Goal: Information Seeking & Learning: Learn about a topic

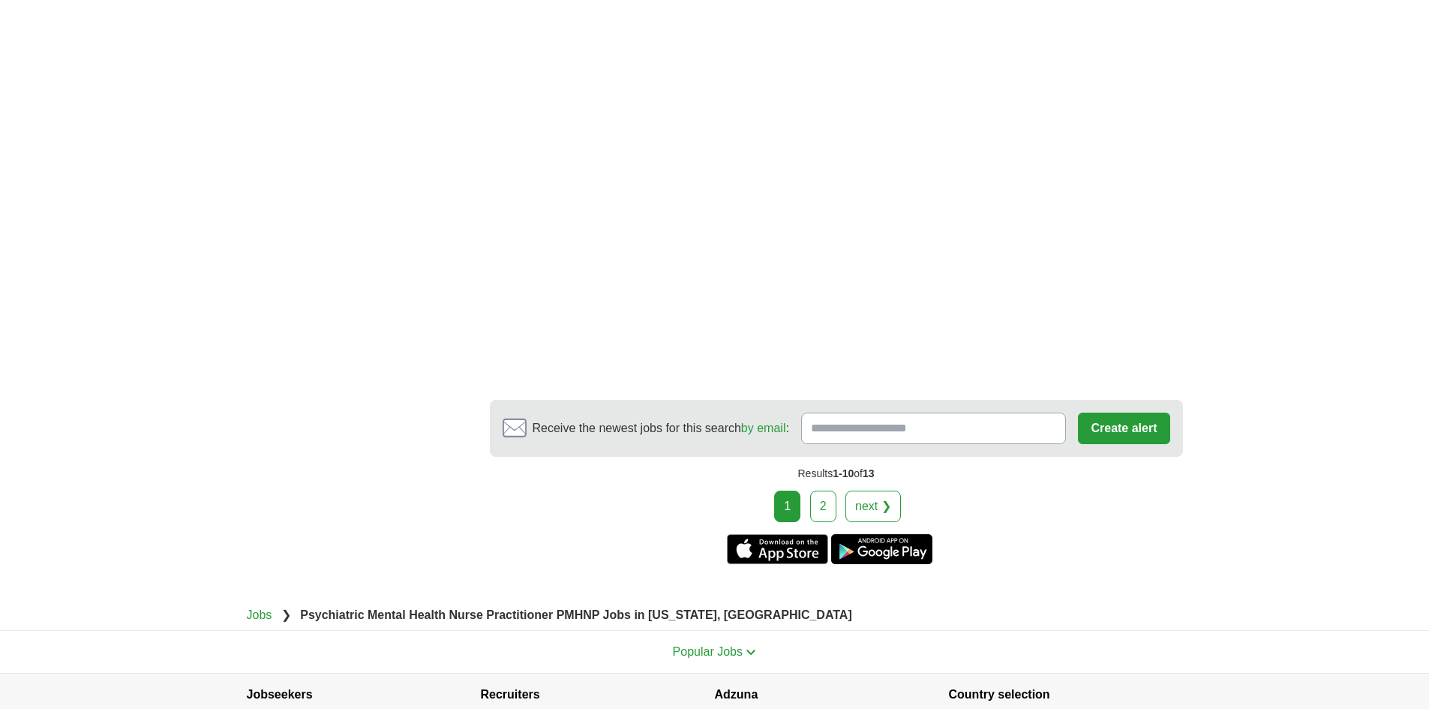
scroll to position [2401, 0]
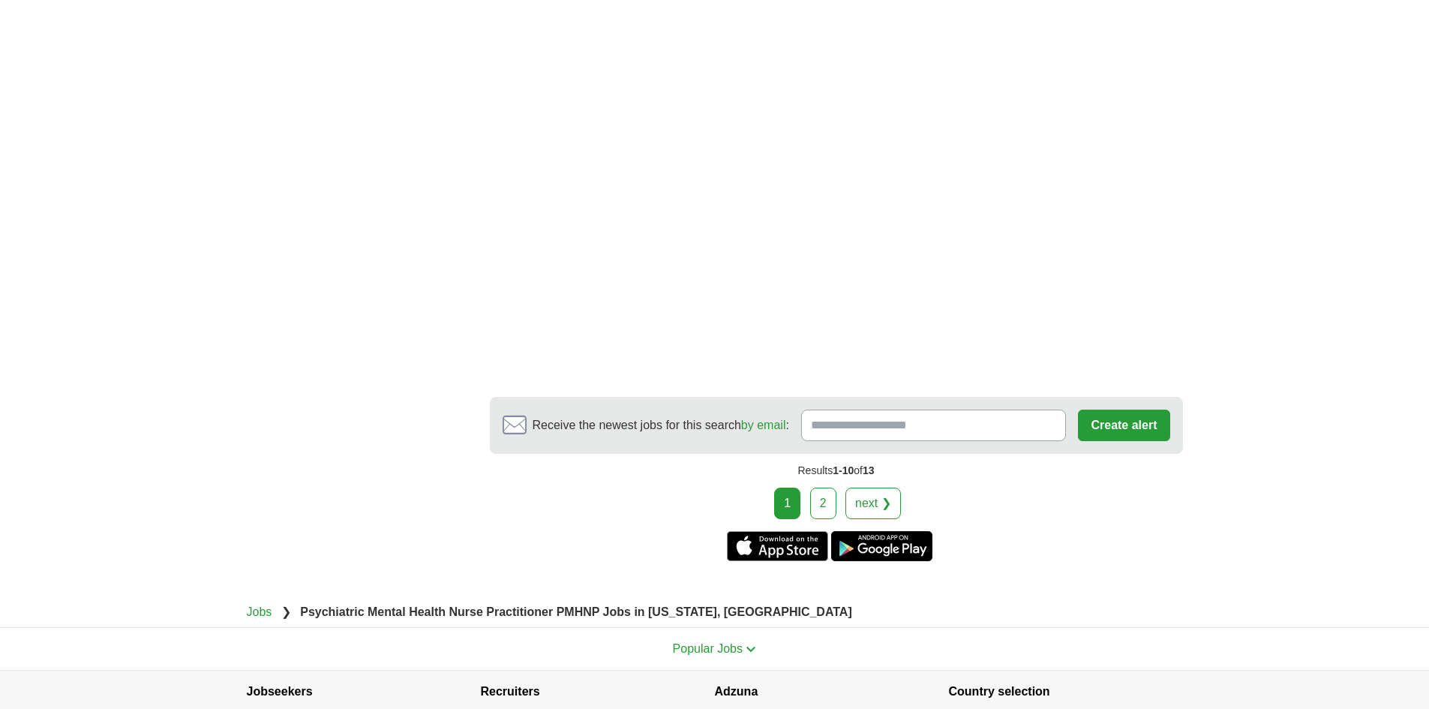
click at [870, 488] on link "next ❯" at bounding box center [874, 504] width 56 height 32
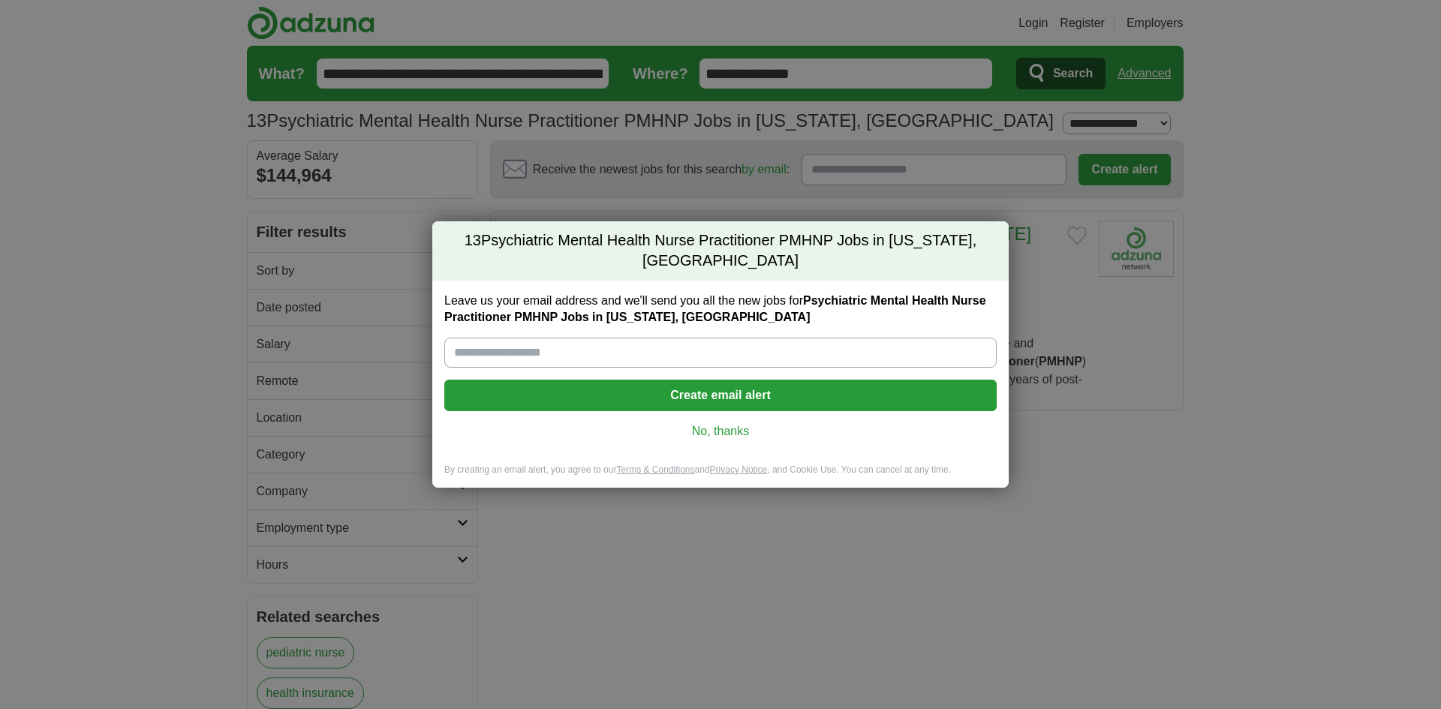
click at [724, 423] on link "No, thanks" at bounding box center [720, 431] width 528 height 17
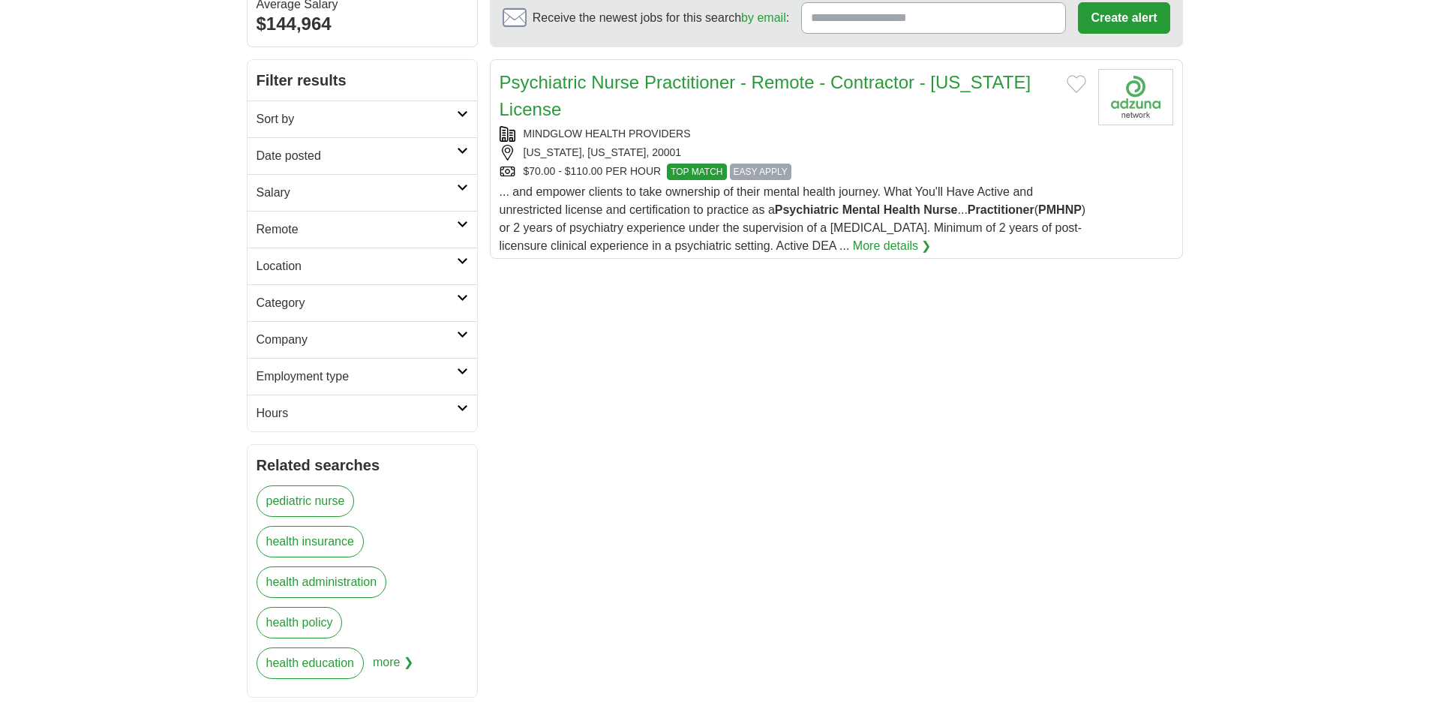
scroll to position [150, 0]
